Goal: Task Accomplishment & Management: Manage account settings

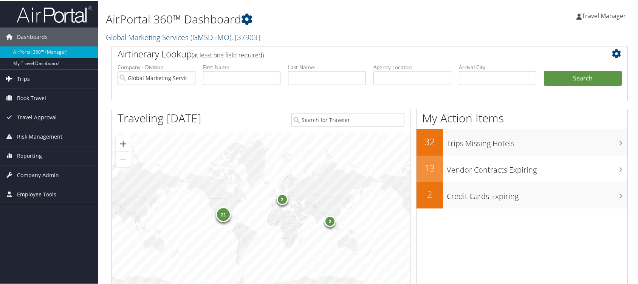
click at [18, 77] on span "Trips" at bounding box center [23, 78] width 13 height 19
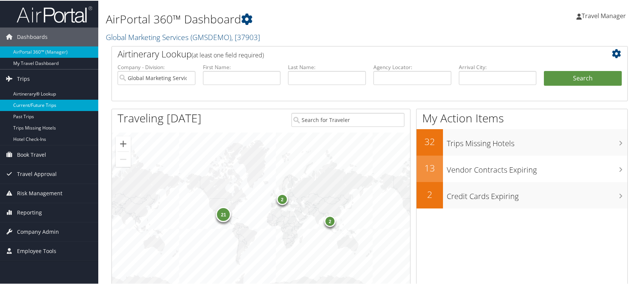
click at [45, 103] on link "Current/Future Trips" at bounding box center [49, 104] width 98 height 11
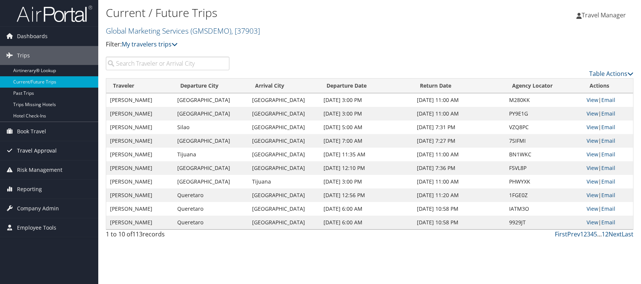
click at [45, 144] on span "Travel Approval" at bounding box center [37, 150] width 40 height 19
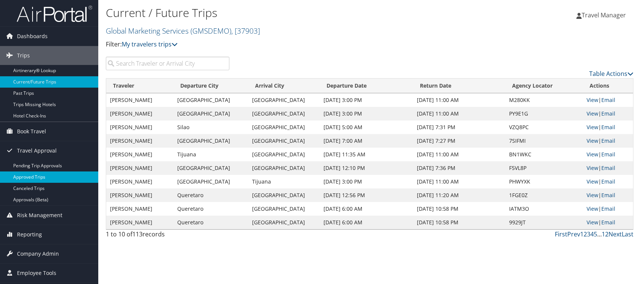
click at [47, 176] on link "Approved Trips" at bounding box center [49, 177] width 98 height 11
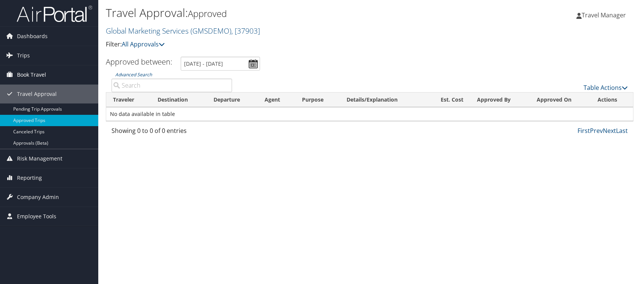
click at [33, 72] on span "Book Travel" at bounding box center [31, 74] width 29 height 19
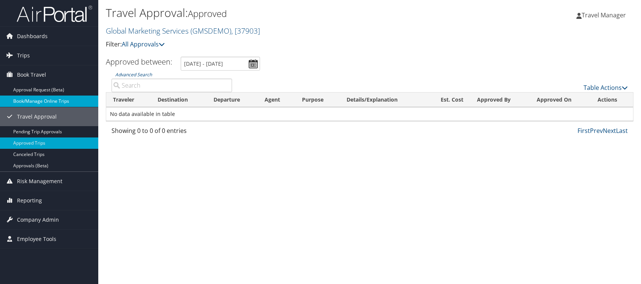
click at [51, 100] on link "Book/Manage Online Trips" at bounding box center [49, 101] width 98 height 11
drag, startPoint x: 36, startPoint y: 201, endPoint x: 41, endPoint y: 200, distance: 4.7
click at [36, 201] on span "Reporting" at bounding box center [29, 200] width 25 height 19
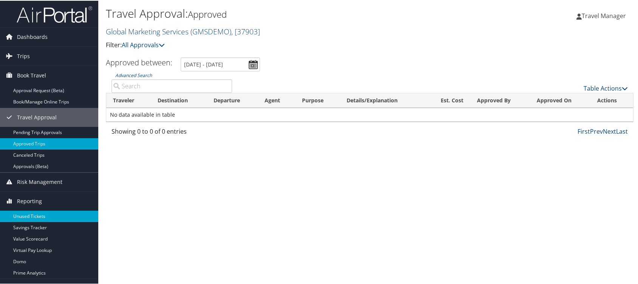
click at [48, 217] on link "Unused Tickets" at bounding box center [49, 215] width 98 height 11
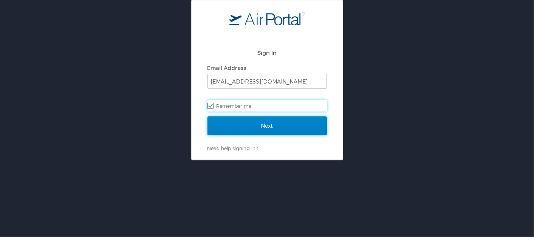
click at [258, 131] on input "Next" at bounding box center [268, 125] width 120 height 19
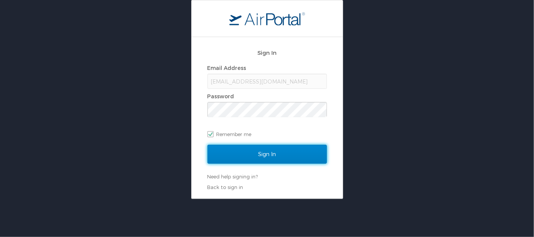
click at [281, 154] on input "Sign In" at bounding box center [268, 154] width 120 height 19
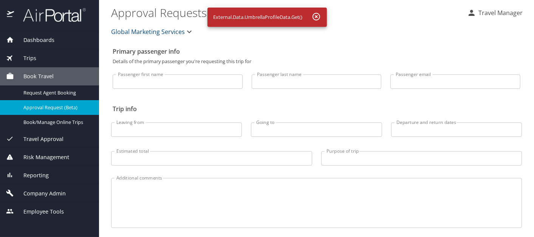
click at [44, 171] on div "Reporting" at bounding box center [49, 175] width 99 height 18
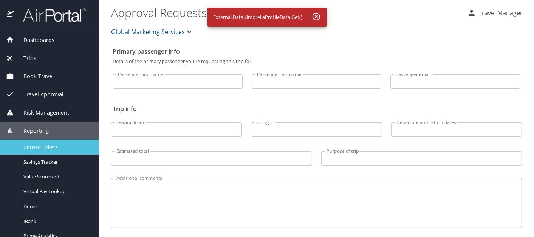
click at [42, 144] on span "Unused Tickets" at bounding box center [56, 147] width 67 height 7
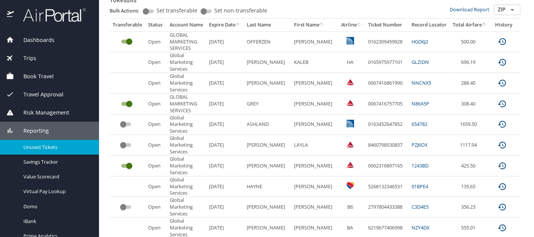
scroll to position [115, 0]
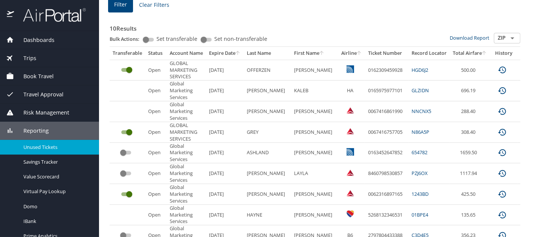
click at [120, 153] on input "custom pagination table" at bounding box center [123, 152] width 27 height 9
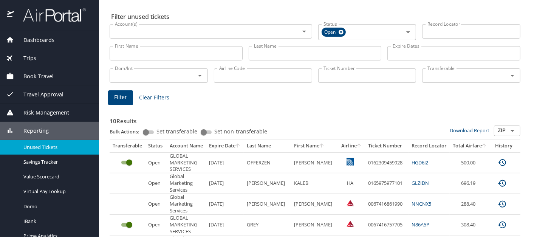
scroll to position [0, 0]
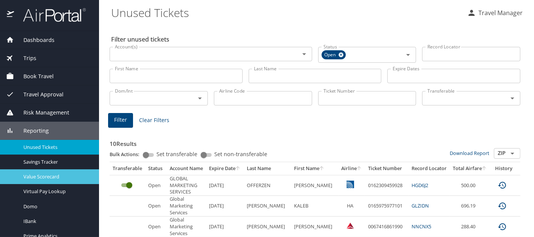
click at [56, 177] on span "Value Scorecard" at bounding box center [56, 176] width 67 height 7
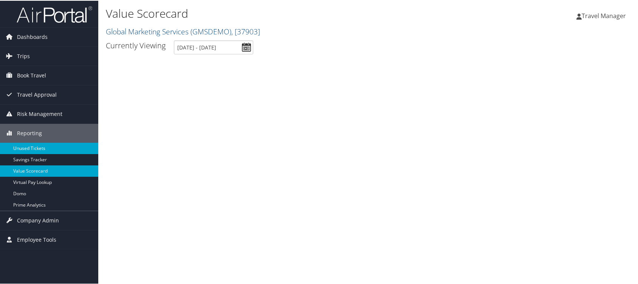
click at [31, 149] on link "Unused Tickets" at bounding box center [49, 147] width 98 height 11
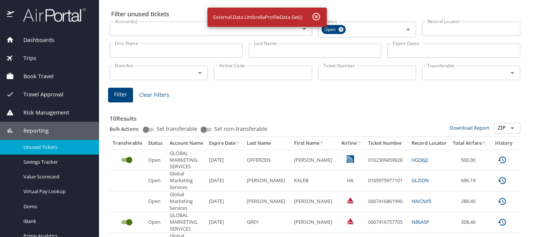
scroll to position [29, 0]
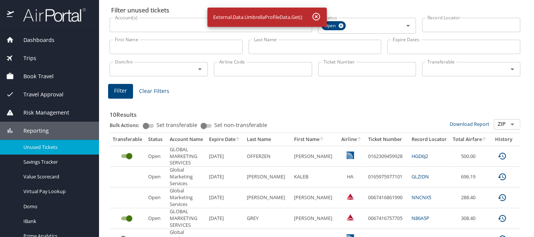
click at [130, 155] on input "custom pagination table" at bounding box center [129, 156] width 27 height 9
